Goal: Check status: Check status

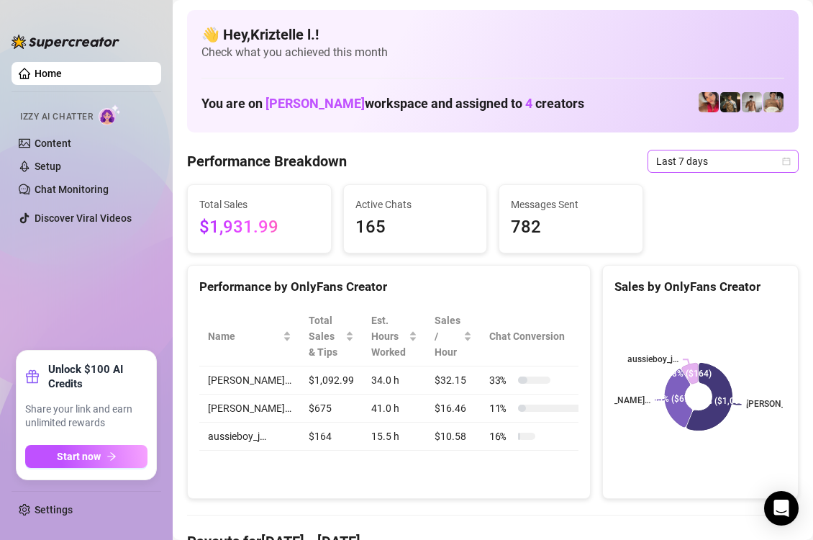
click at [699, 166] on span "Last 7 days" at bounding box center [723, 161] width 134 height 22
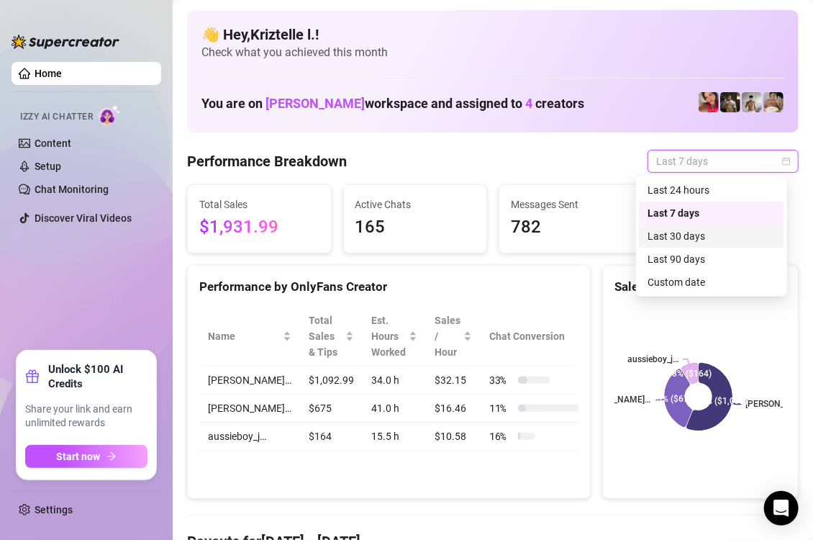
click at [687, 230] on div "Last 30 days" at bounding box center [712, 236] width 128 height 16
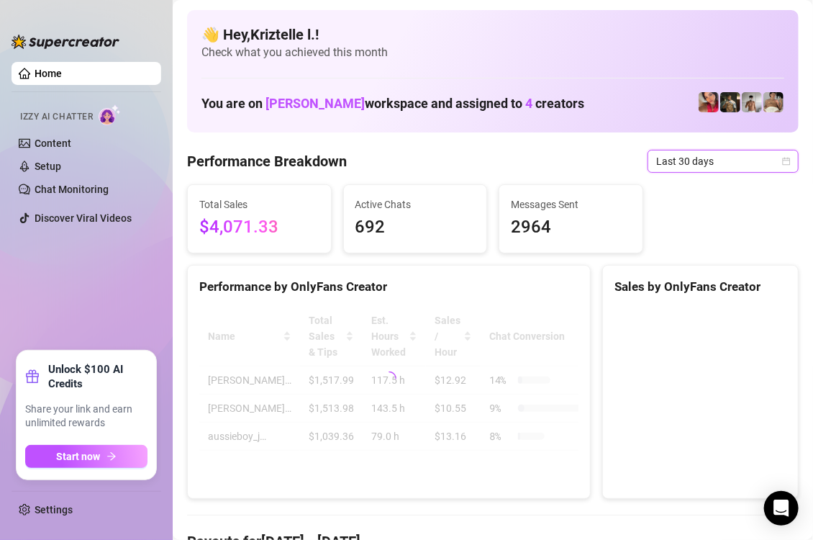
click at [684, 163] on span "Last 30 days" at bounding box center [723, 161] width 134 height 22
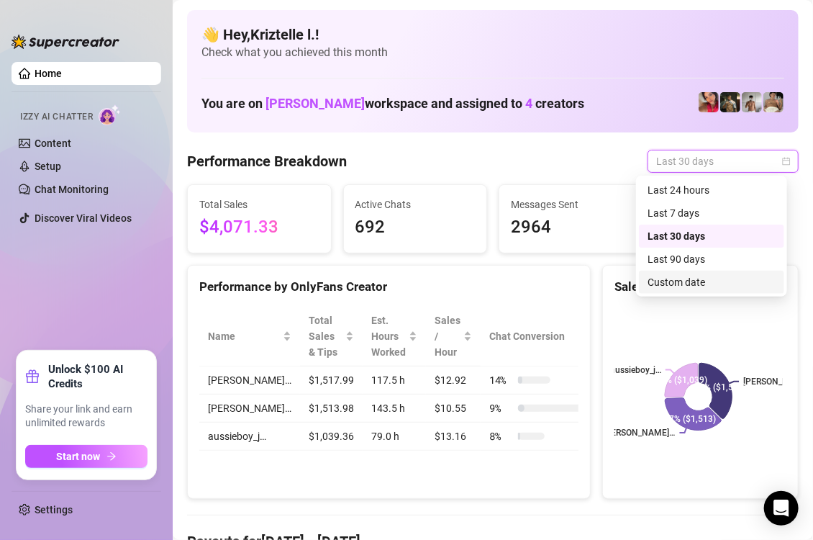
click at [702, 273] on div "Custom date" at bounding box center [711, 282] width 145 height 23
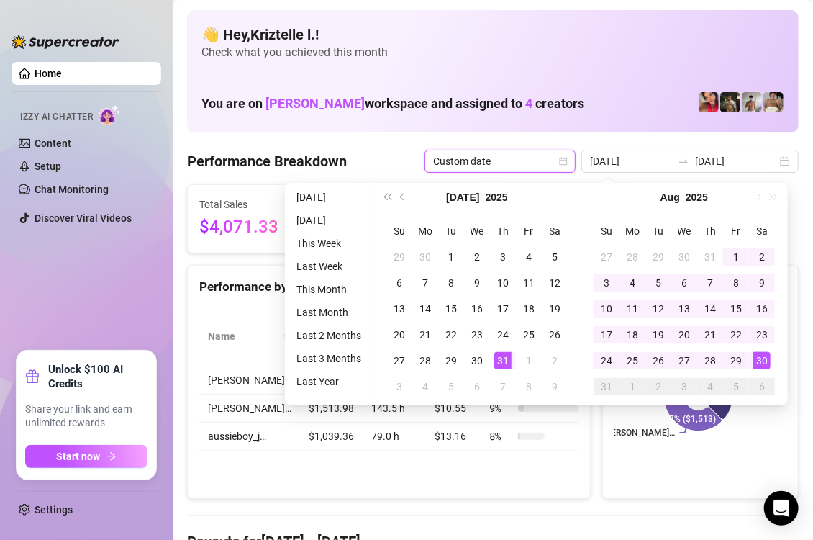
type input "[DATE]"
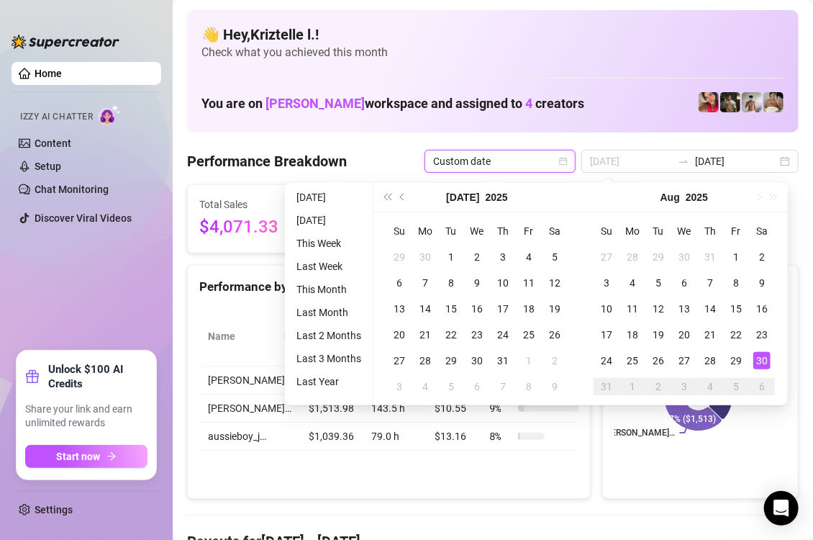
click at [761, 362] on div "30" at bounding box center [762, 360] width 17 height 17
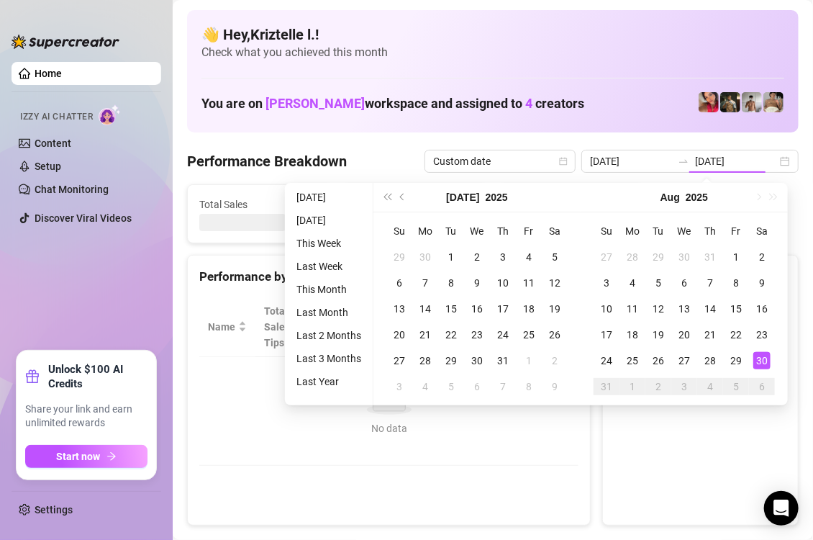
type input "[DATE]"
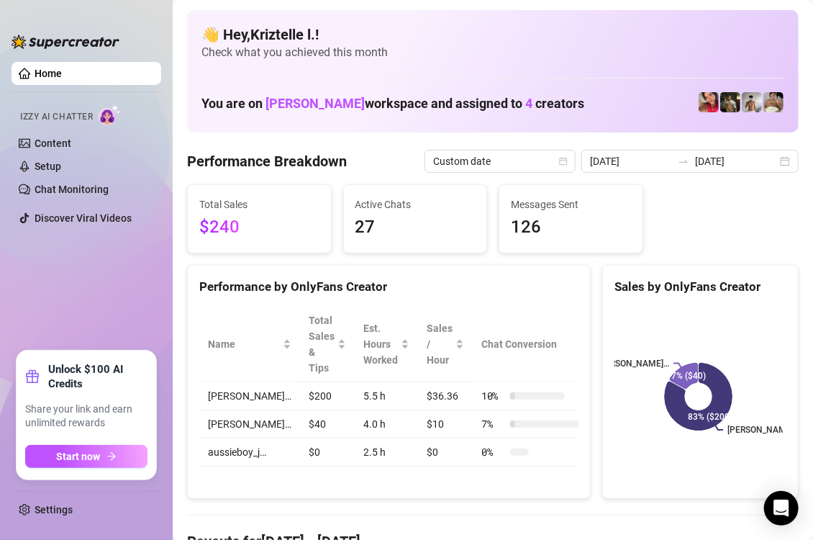
click at [682, 219] on div "Total Sales $240 Active Chats 27 Messages Sent 126" at bounding box center [492, 218] width 623 height 69
click at [480, 250] on div "Active Chats 27" at bounding box center [416, 218] width 156 height 69
click at [659, 230] on div "Total Sales $240 Active Chats 27 Messages Sent 126" at bounding box center [492, 218] width 623 height 69
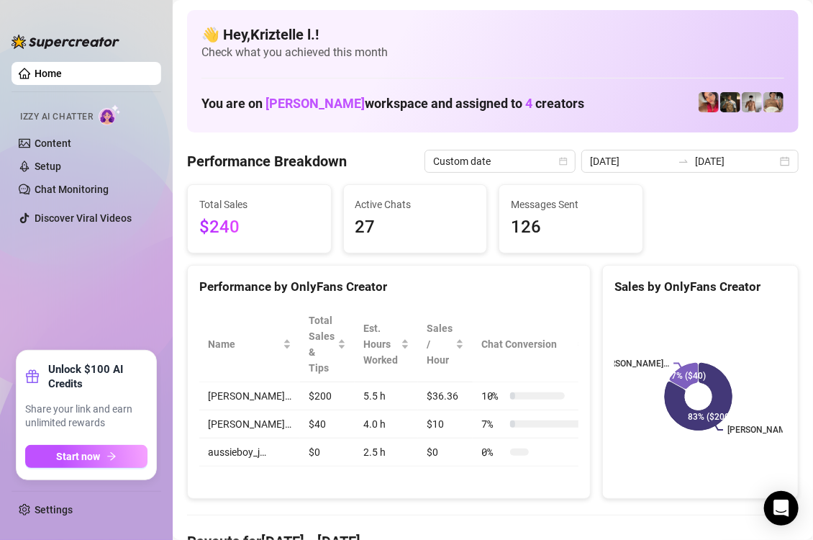
click at [605, 358] on div "[PERSON_NAME]… [PERSON_NAME]… 83% ($200) 17% ($40)" at bounding box center [700, 396] width 195 height 203
click at [617, 164] on input "[DATE]" at bounding box center [631, 161] width 82 height 16
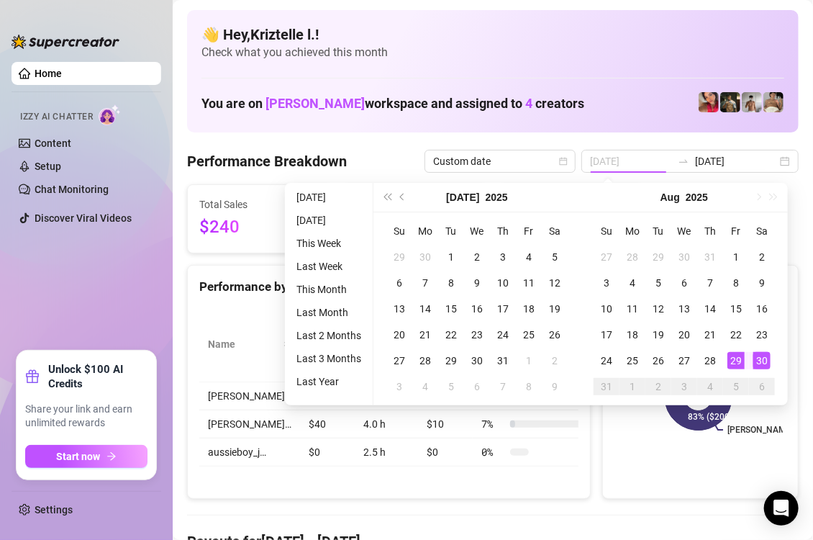
click at [734, 357] on div "29" at bounding box center [736, 360] width 17 height 17
type input "[DATE]"
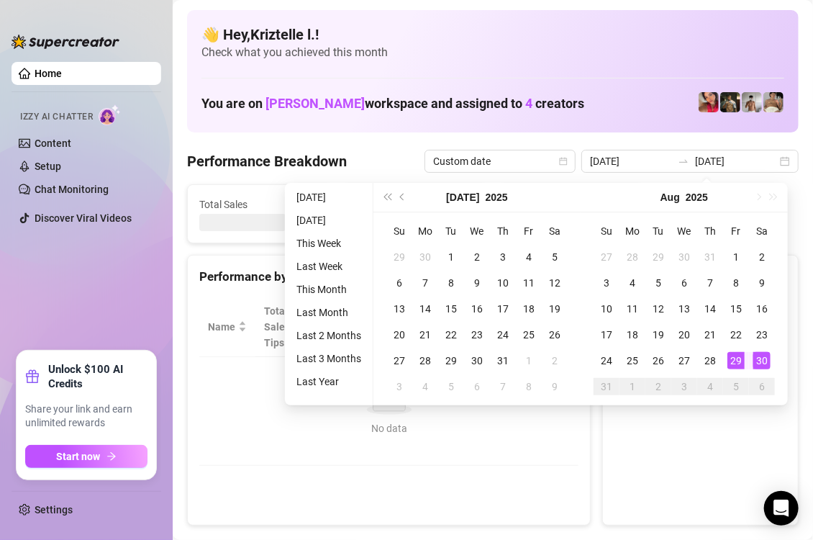
type input "[DATE]"
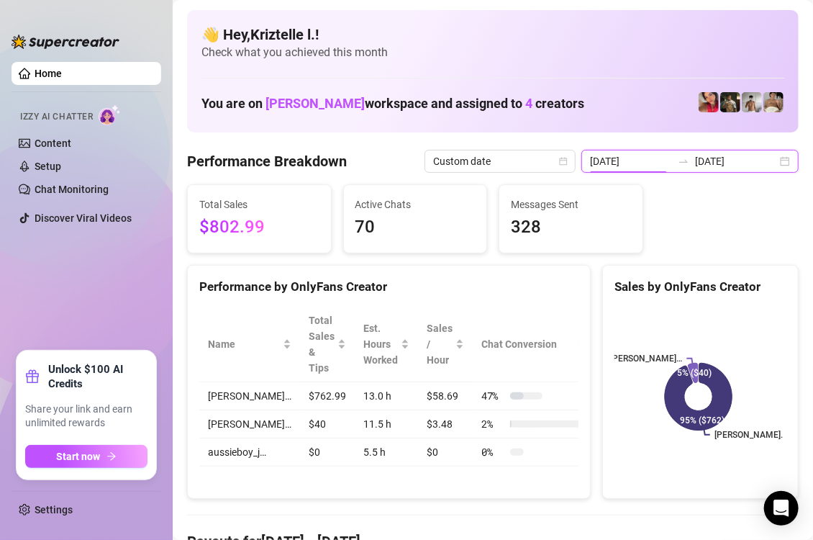
click at [648, 156] on input "[DATE]" at bounding box center [631, 161] width 82 height 16
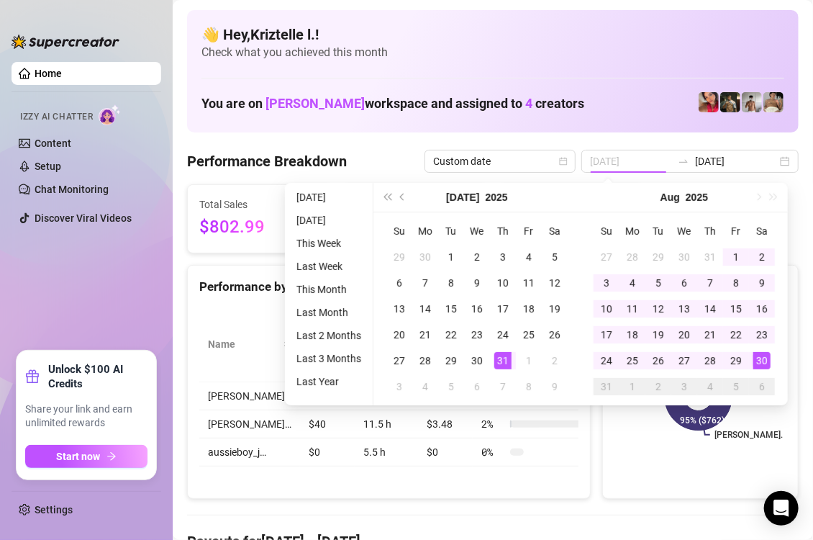
click at [759, 360] on div "30" at bounding box center [762, 360] width 17 height 17
click at [759, 360] on rect at bounding box center [699, 397] width 168 height 180
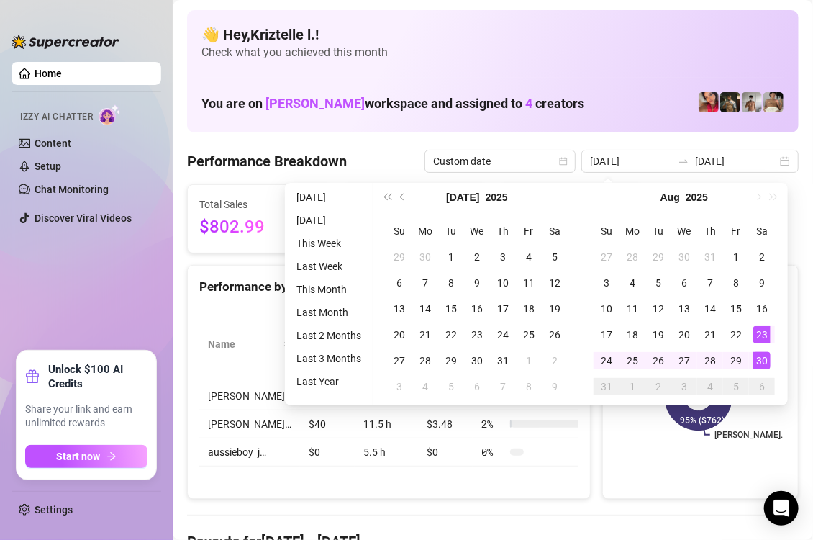
type input "[DATE]"
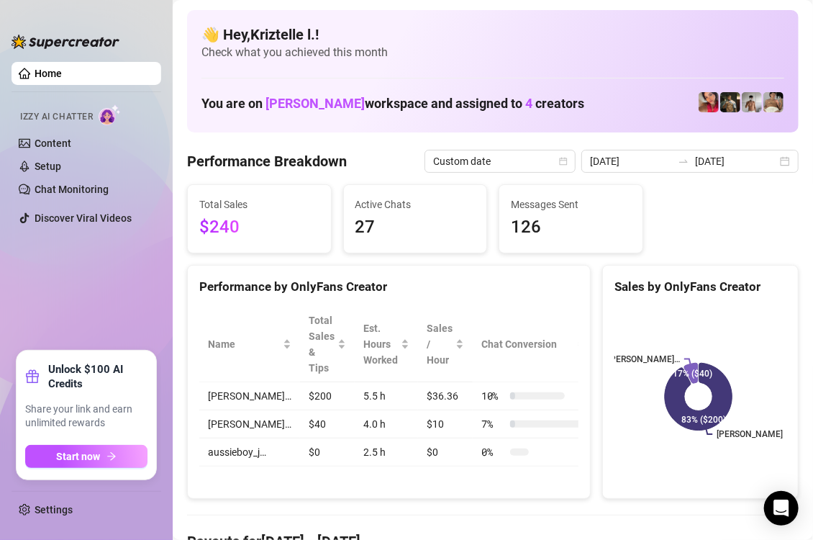
type input "[DATE]"
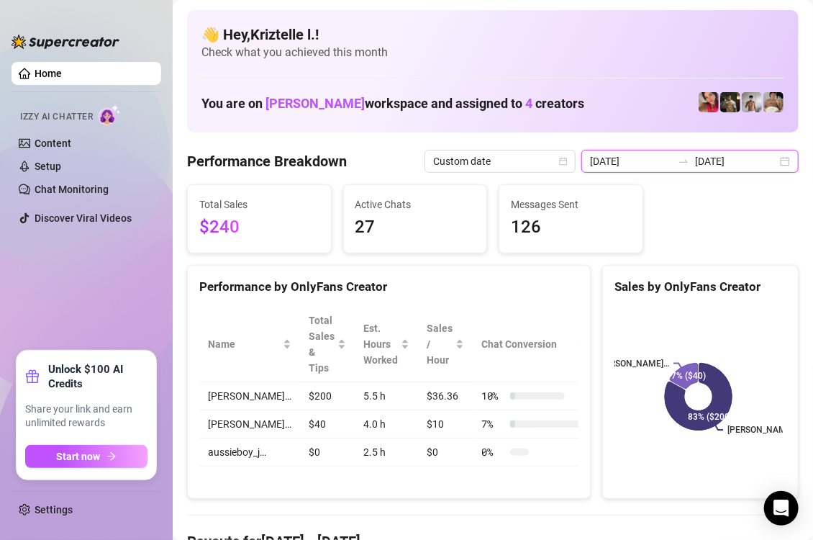
click at [638, 160] on input "[DATE]" at bounding box center [631, 161] width 82 height 16
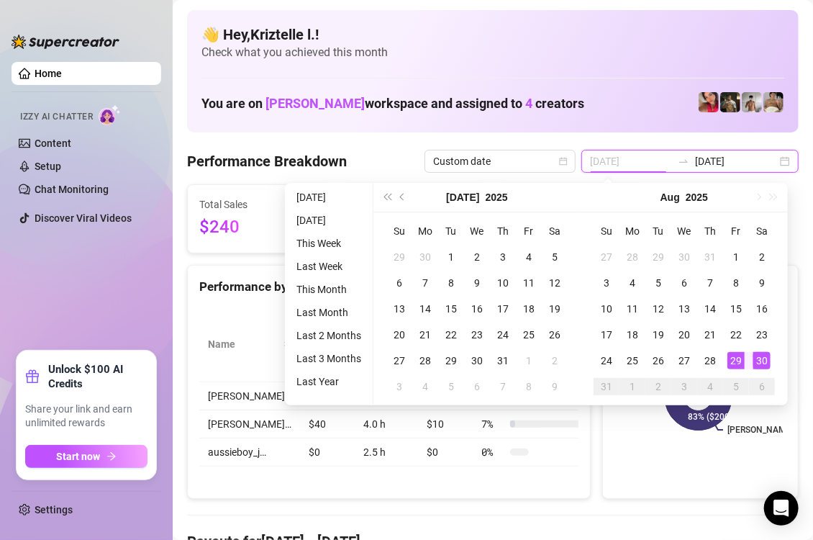
type input "[DATE]"
click at [733, 354] on div "29" at bounding box center [736, 360] width 17 height 17
click at [765, 363] on div "30" at bounding box center [762, 360] width 17 height 17
type input "[DATE]"
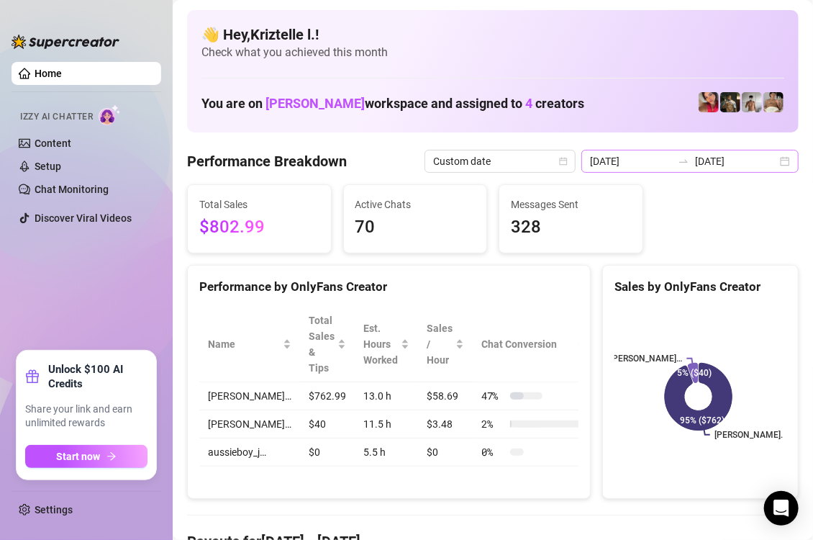
click at [640, 150] on div "[DATE] [DATE]" at bounding box center [690, 161] width 217 height 23
click at [630, 160] on input "[DATE]" at bounding box center [631, 161] width 82 height 16
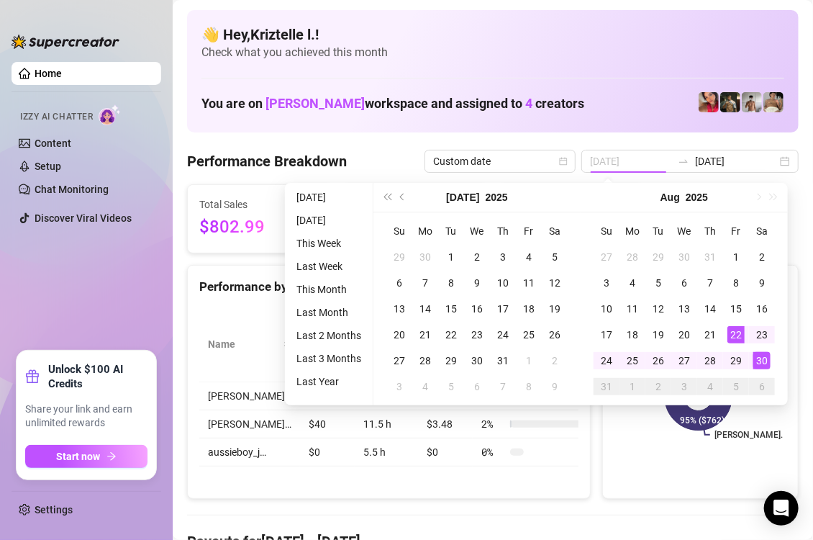
click at [759, 357] on div "30" at bounding box center [762, 360] width 17 height 17
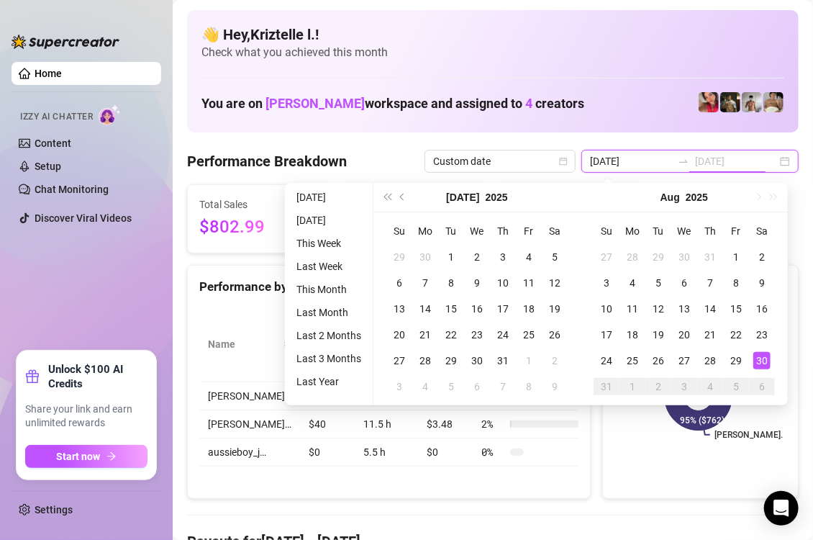
type input "[DATE]"
click at [759, 357] on div "30" at bounding box center [762, 360] width 17 height 17
type input "[DATE]"
